Goal: Find specific page/section: Find specific page/section

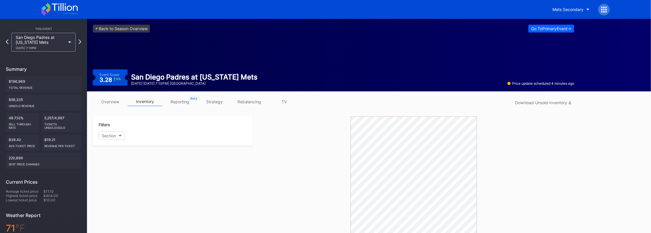
click at [9, 40] on div "San Diego Padres at [US_STATE] Mets [DATE] 7:10PM" at bounding box center [43, 42] width 70 height 19
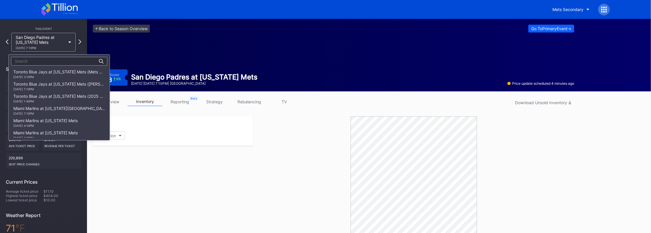
scroll to position [915, 0]
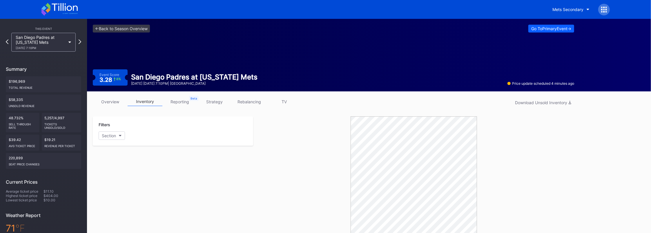
click at [5, 43] on div "This Event San Diego Padres at New York Mets 9/17 Wednesday 7:10PM Summary $196…" at bounding box center [43, 169] width 87 height 301
click at [9, 42] on div "San Diego Padres at New York Mets 9/17 Wednesday 7:10PM" at bounding box center [43, 42] width 70 height 19
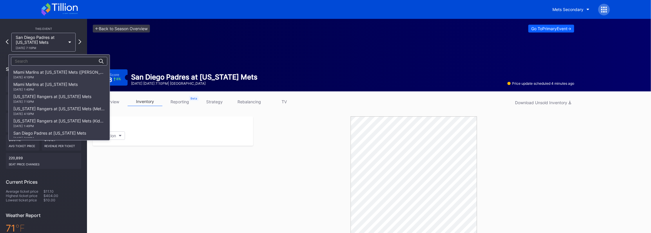
scroll to position [837, 0]
click at [38, 118] on div "9/13 Saturday 4:10PM" at bounding box center [59, 116] width 92 height 3
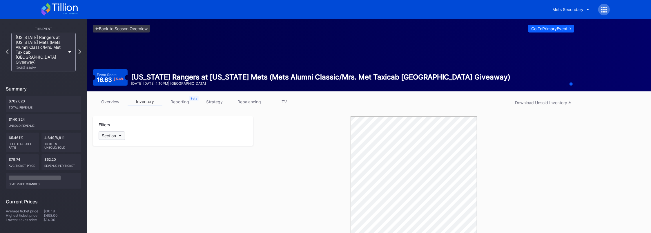
click at [124, 138] on button "Section" at bounding box center [112, 135] width 26 height 8
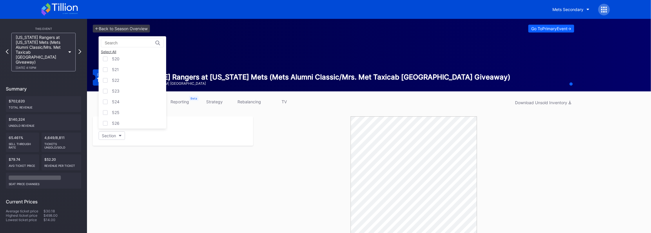
scroll to position [998, 0]
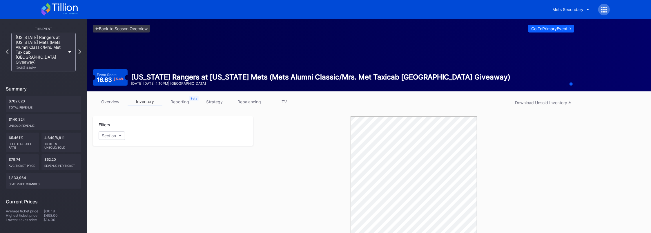
click at [250, 100] on link "rebalancing" at bounding box center [249, 101] width 35 height 9
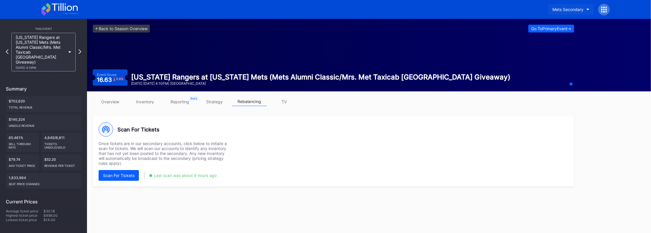
click at [573, 8] on div "Mets Secondary" at bounding box center [568, 9] width 31 height 5
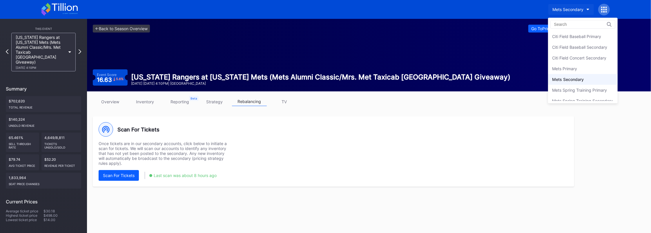
scroll to position [5, 0]
click at [557, 63] on div "Mets Primary" at bounding box center [565, 63] width 25 height 5
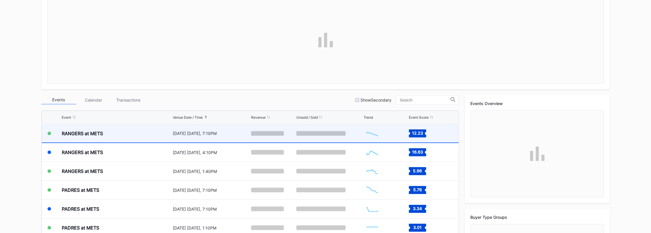
scroll to position [1339, 0]
click at [142, 138] on div "RANGERS at METS" at bounding box center [117, 133] width 110 height 18
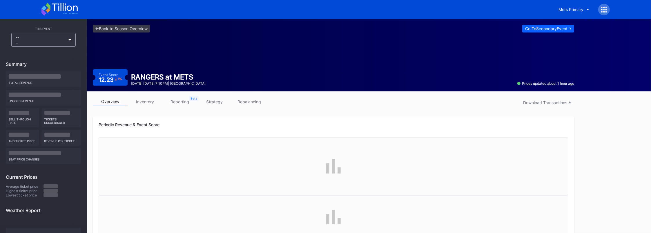
click at [236, 103] on link "rebalancing" at bounding box center [249, 101] width 35 height 9
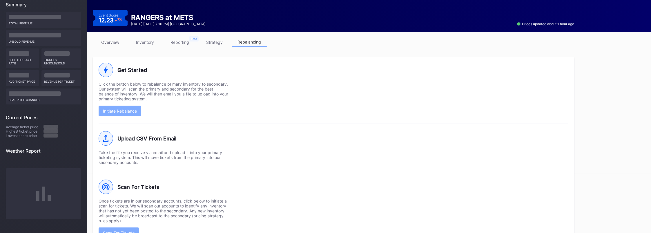
scroll to position [77, 0]
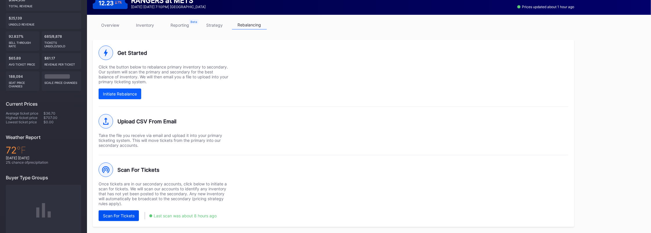
click at [115, 216] on div "Scan For Tickets" at bounding box center [119, 215] width 32 height 5
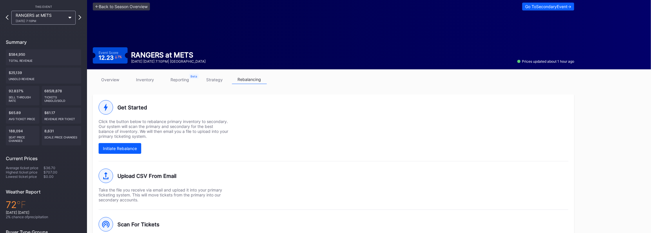
scroll to position [0, 0]
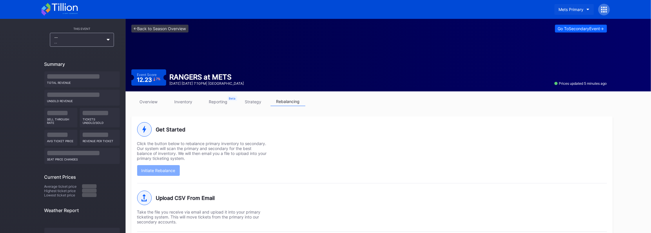
click at [571, 6] on button "Mets Primary" at bounding box center [574, 9] width 39 height 11
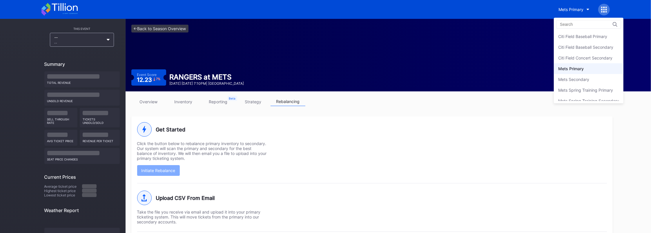
scroll to position [5, 0]
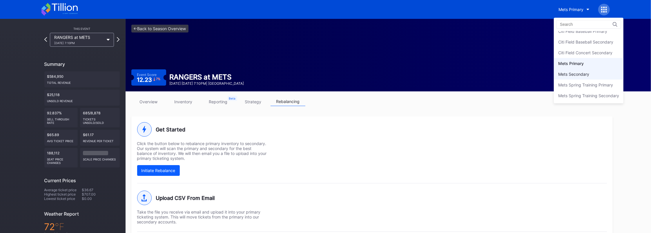
click at [571, 73] on div "Mets Secondary" at bounding box center [574, 74] width 31 height 5
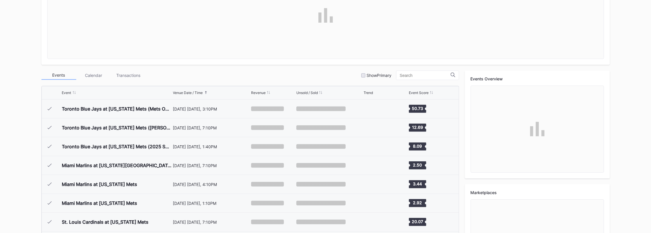
scroll to position [1339, 0]
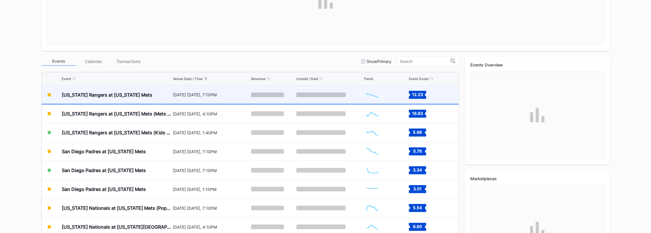
click at [159, 96] on div "[US_STATE] Rangers at [US_STATE] Mets" at bounding box center [117, 95] width 110 height 18
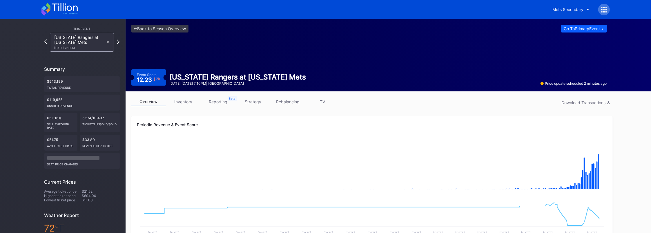
click at [187, 103] on link "inventory" at bounding box center [183, 101] width 35 height 9
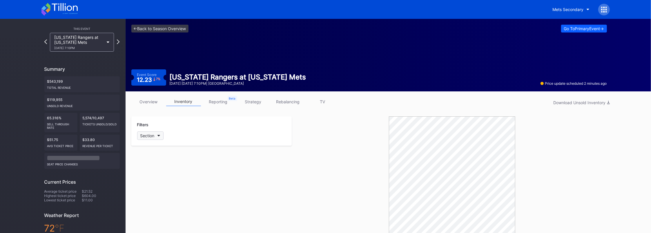
click at [161, 137] on button "Section" at bounding box center [150, 135] width 26 height 8
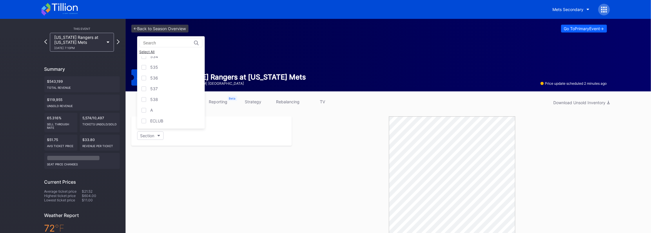
scroll to position [1074, 0]
click at [159, 112] on div "A" at bounding box center [171, 110] width 68 height 11
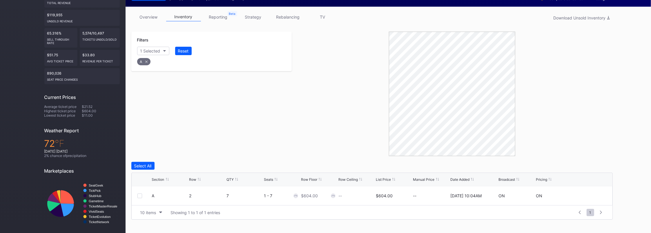
scroll to position [85, 0]
